Goal: Task Accomplishment & Management: Manage account settings

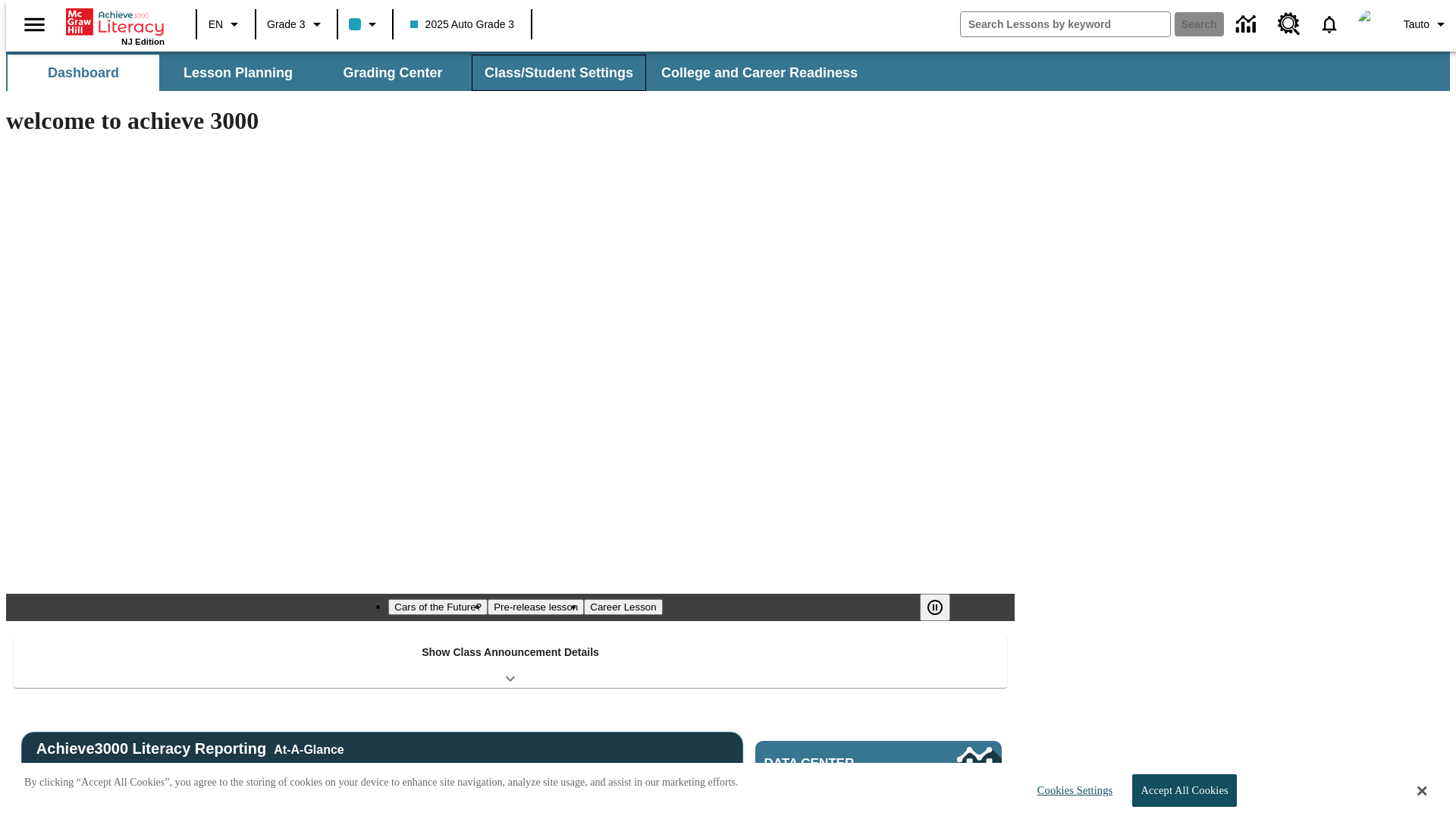
click at [551, 72] on button "Class/Student Settings" at bounding box center [559, 73] width 174 height 37
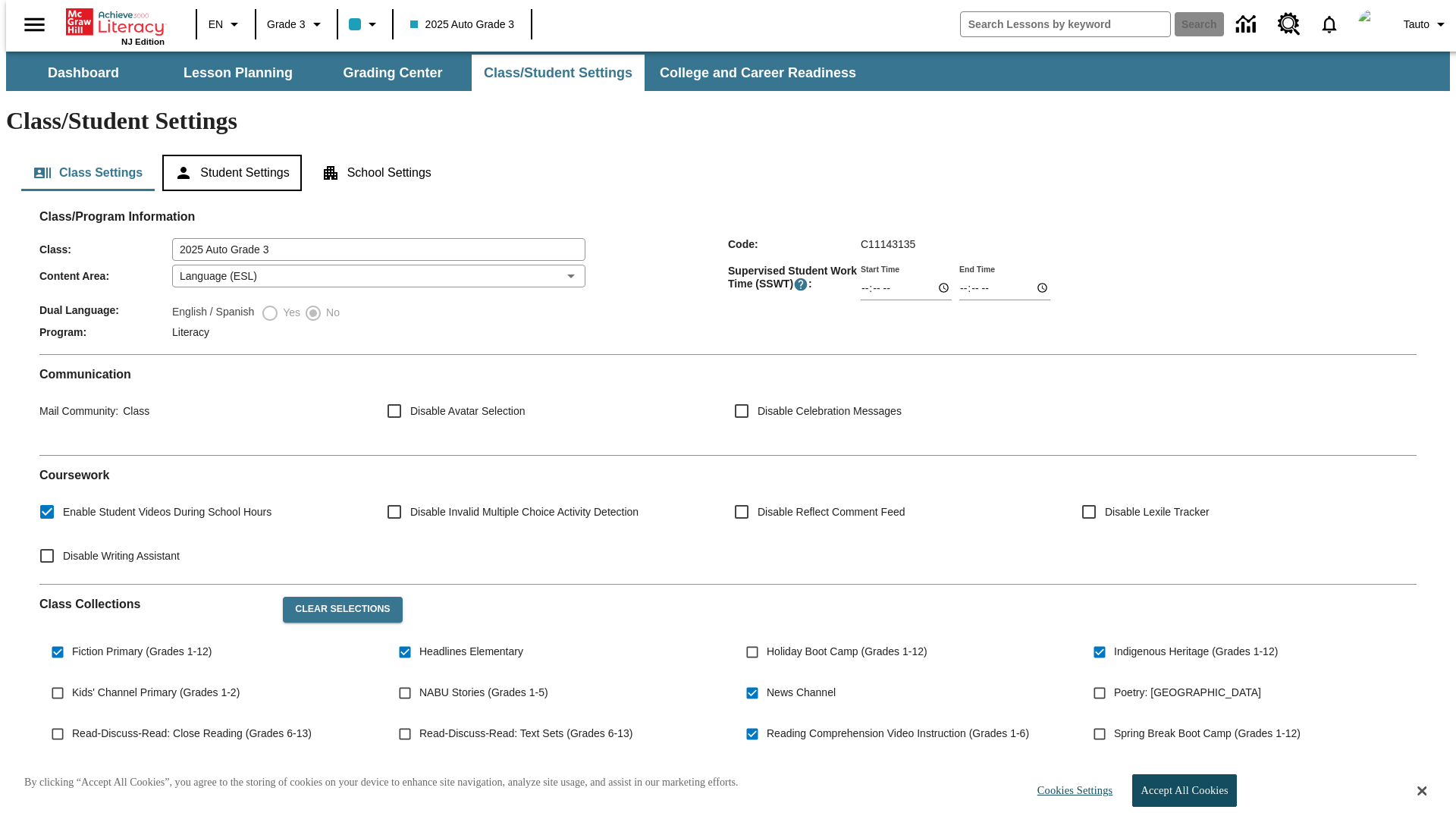
click at [228, 155] on button "Student Settings" at bounding box center [231, 173] width 138 height 37
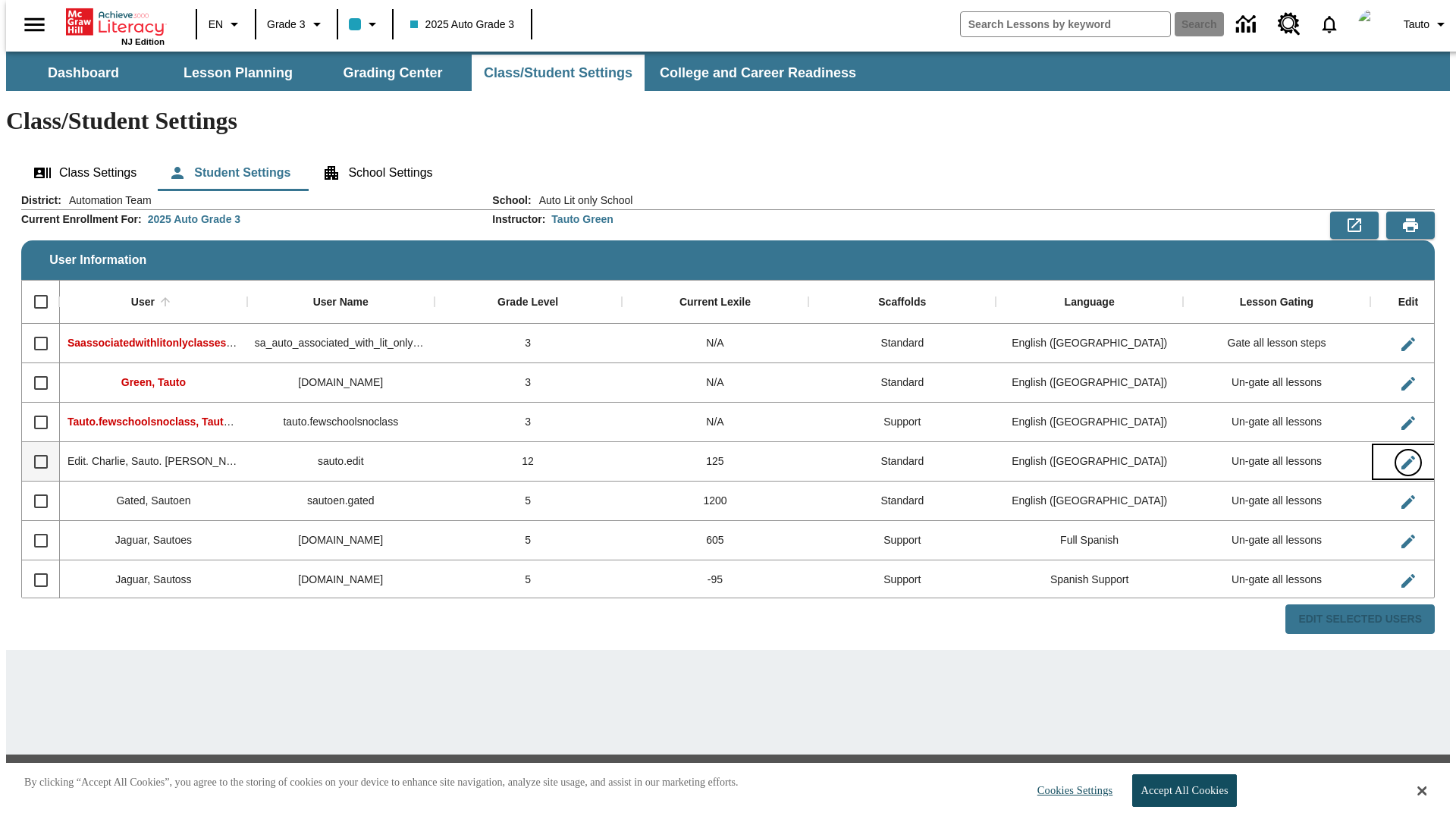
click at [1401, 455] on icon "Edit User" at bounding box center [1407, 462] width 14 height 14
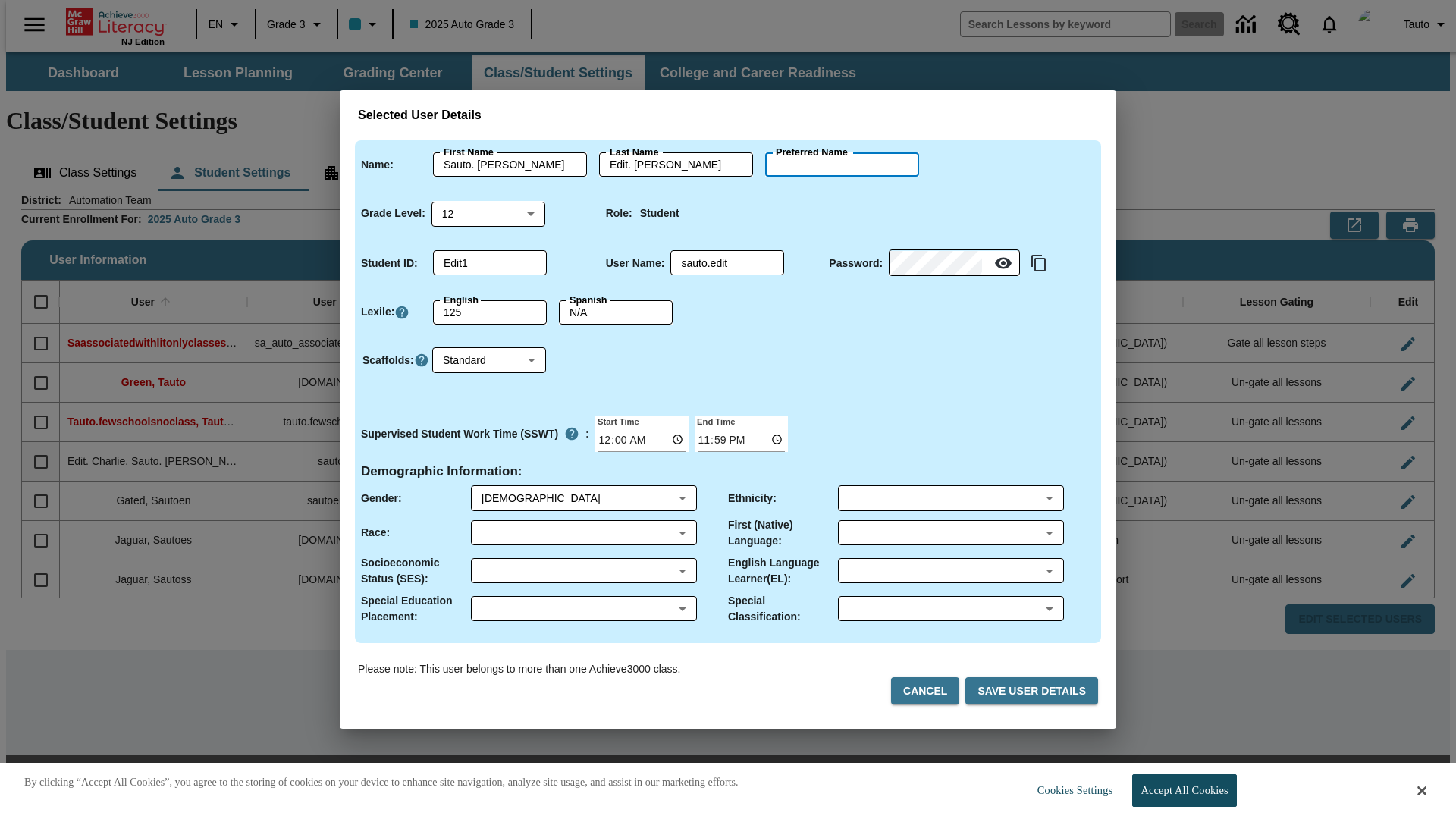
type input "[PERSON_NAME]"
click at [931, 691] on button "Cancel" at bounding box center [925, 691] width 68 height 28
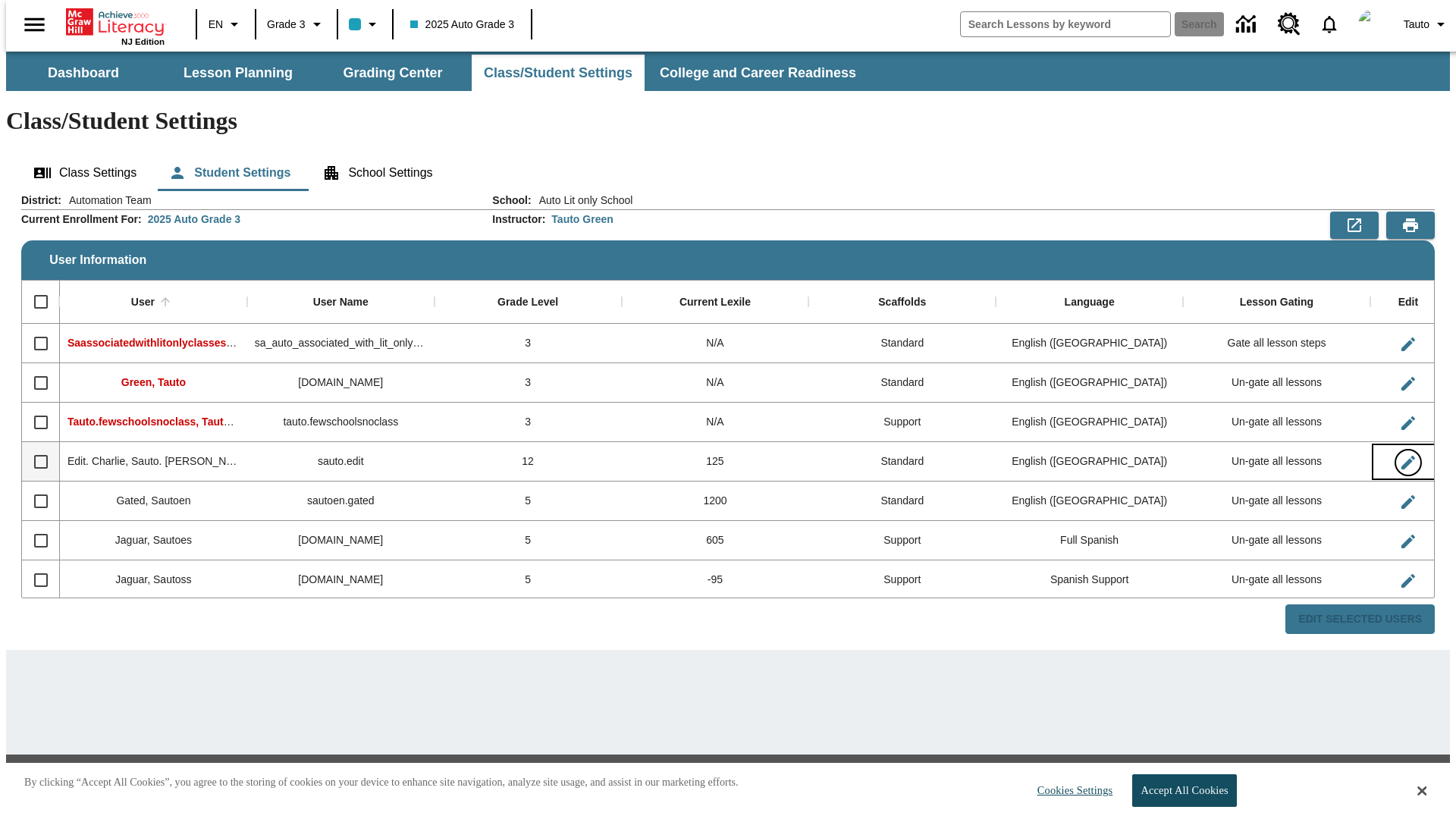
click at [1401, 455] on icon "Edit User" at bounding box center [1407, 462] width 14 height 14
